Goal: Information Seeking & Learning: Learn about a topic

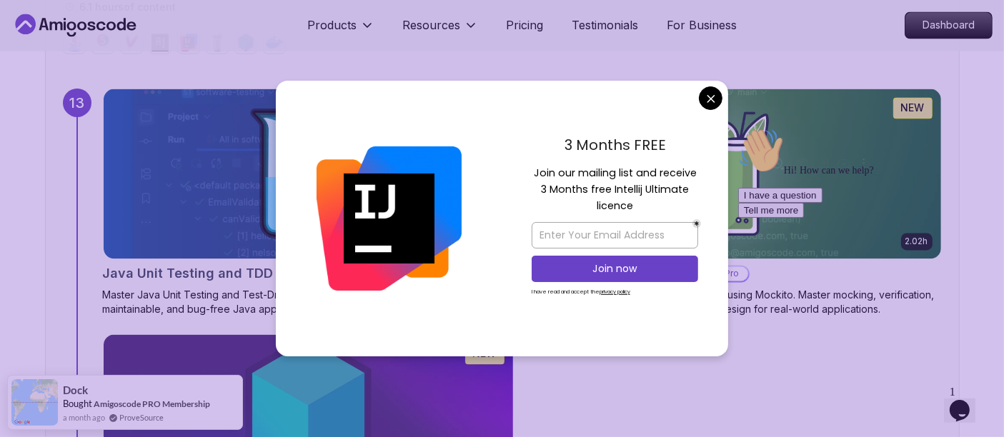
scroll to position [9100, 0]
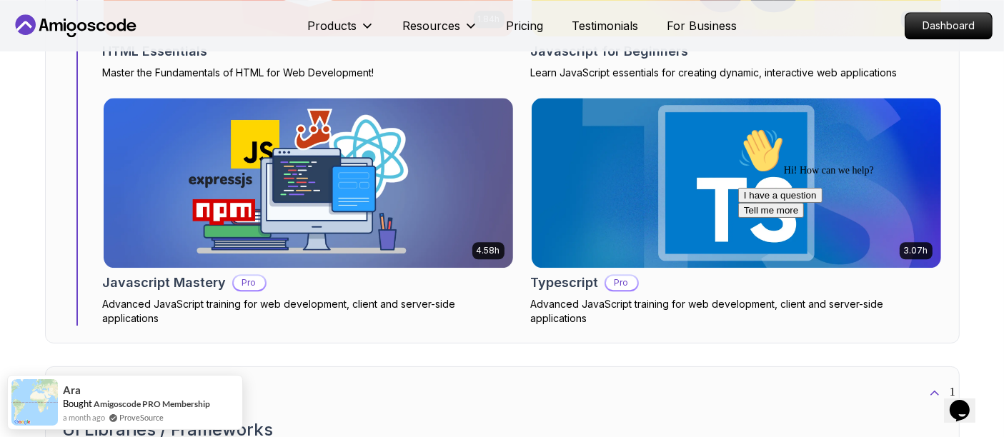
click at [966, 400] on icon "$i18n('chat', 'chat_widget')" at bounding box center [959, 410] width 20 height 21
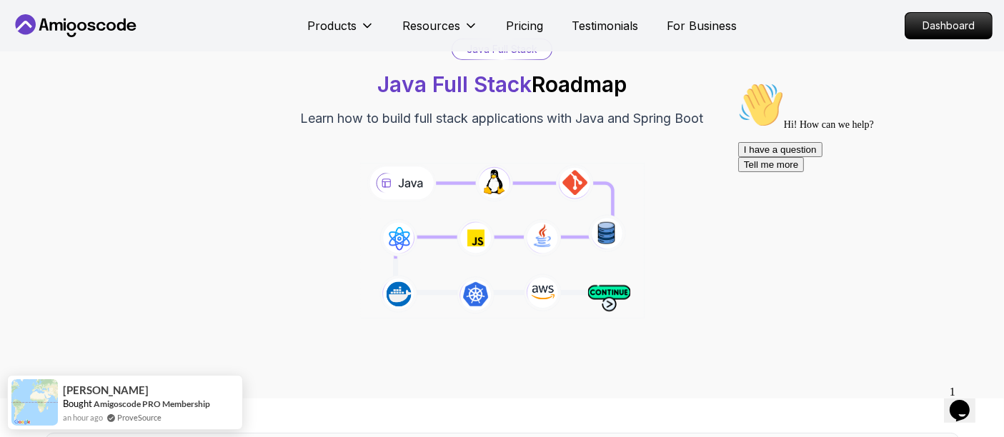
scroll to position [288, 0]
